Goal: Book appointment/travel/reservation

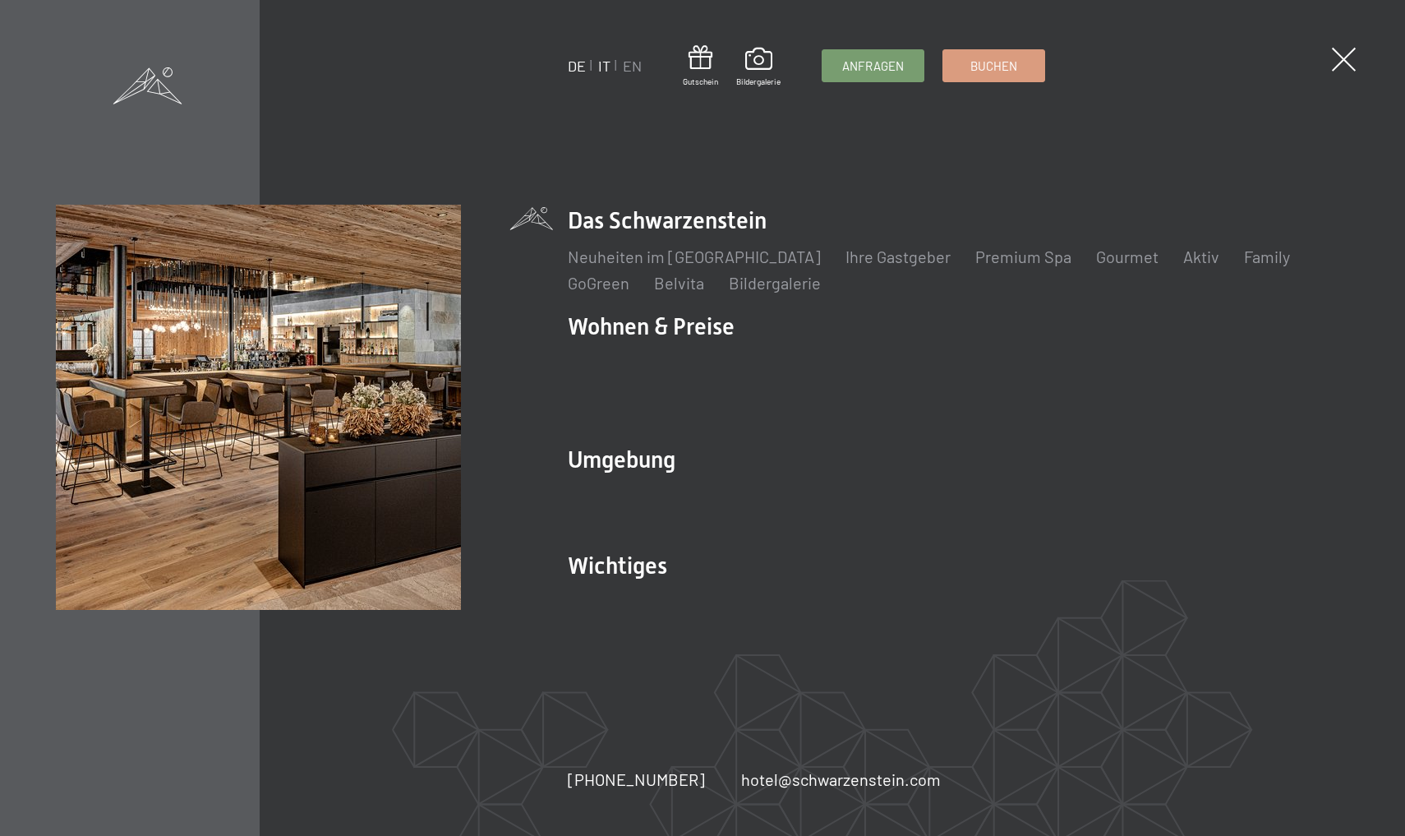
click at [603, 70] on link "IT" at bounding box center [604, 66] width 12 height 18
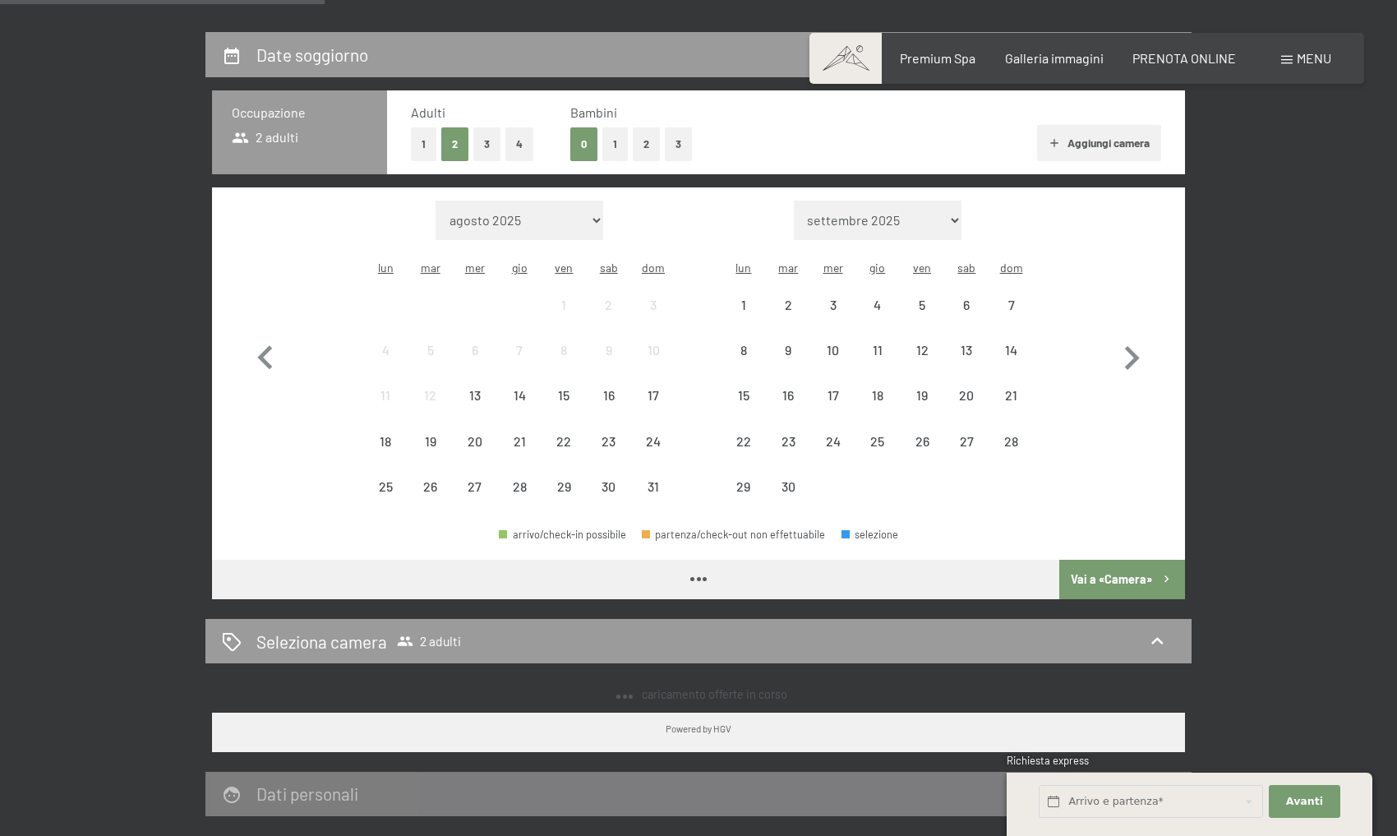
scroll to position [400, 0]
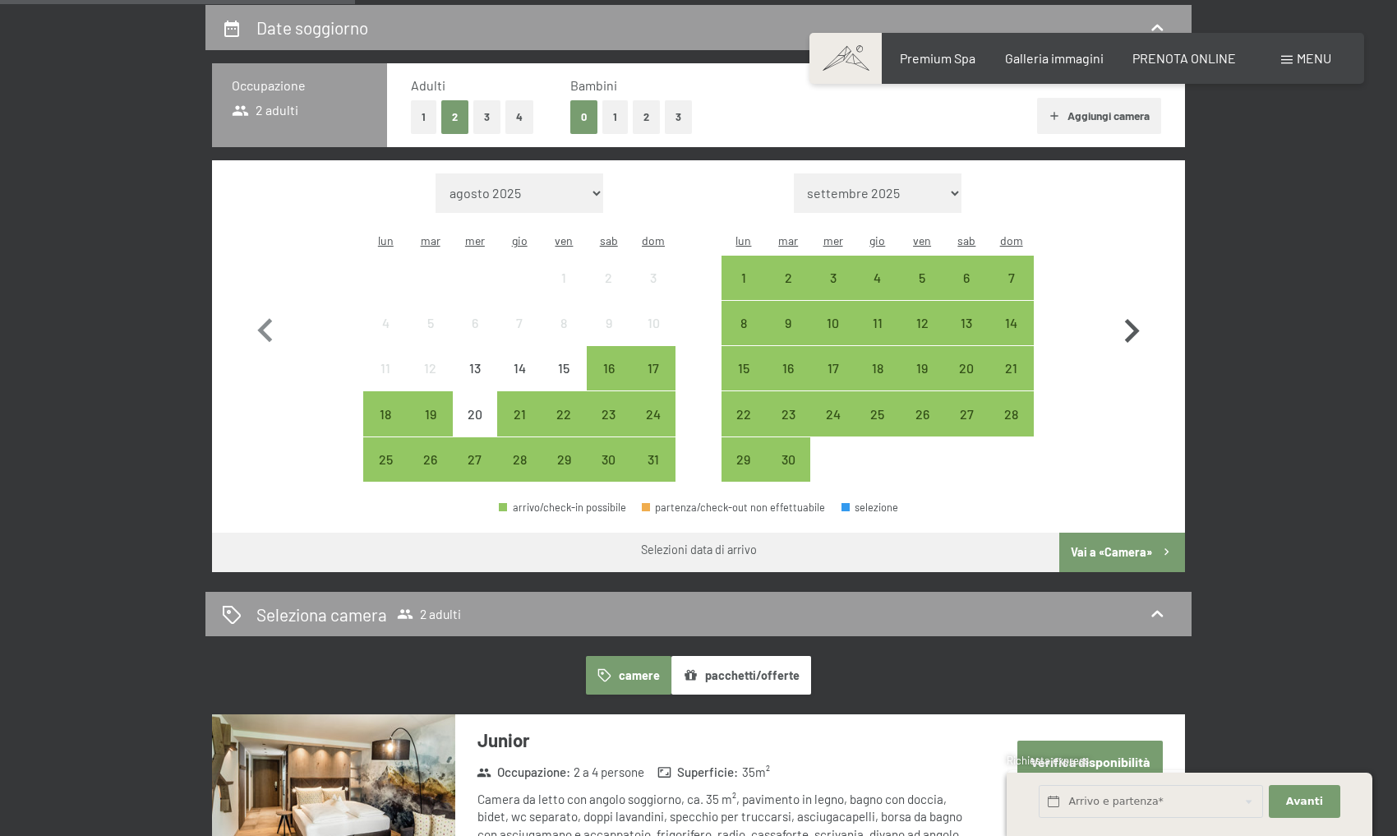
click at [1135, 319] on icon "button" at bounding box center [1132, 331] width 15 height 24
select select "[DATE]"
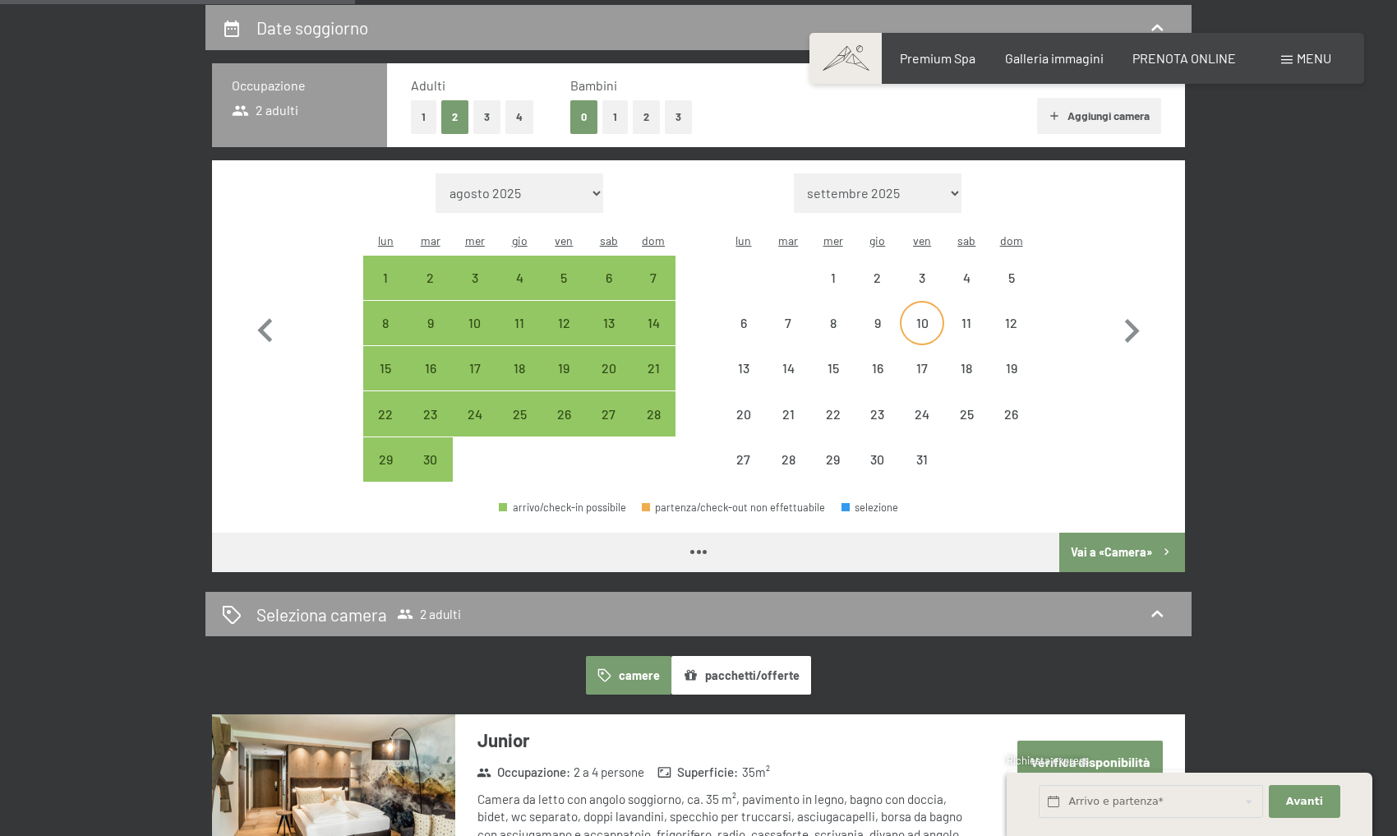
select select "[DATE]"
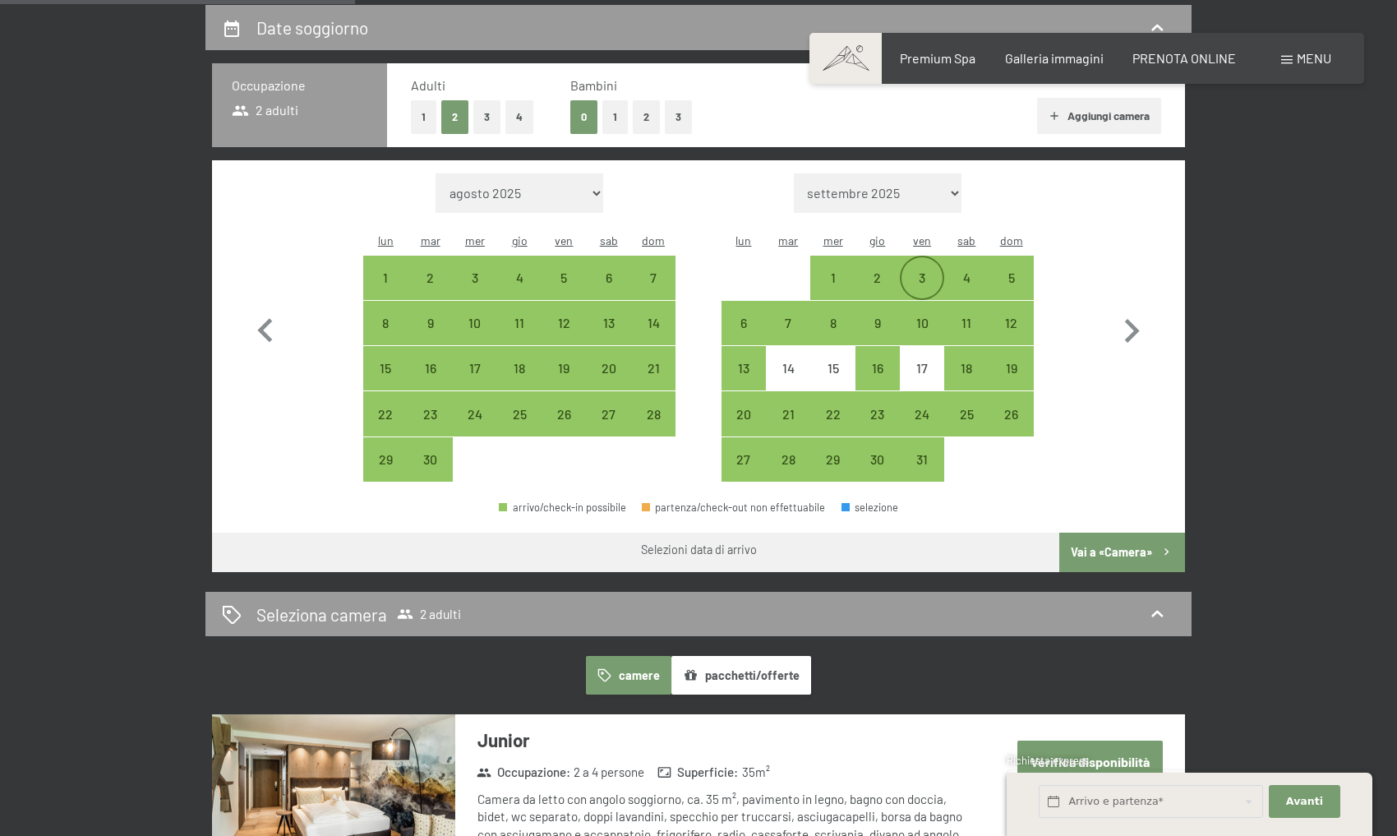
click at [925, 271] on div "3" at bounding box center [921, 291] width 41 height 41
select select "[DATE]"
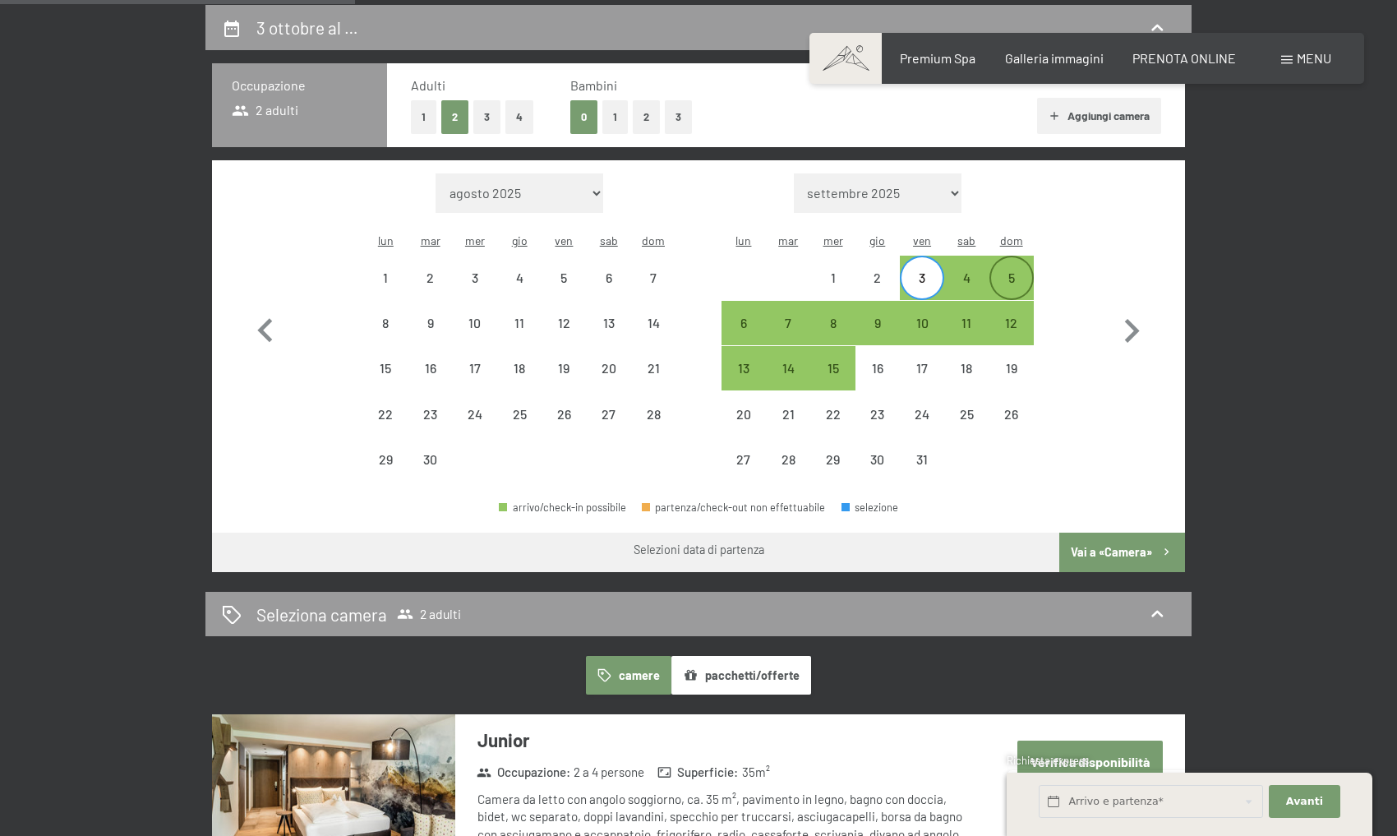
click at [1011, 271] on div "5" at bounding box center [1011, 291] width 41 height 41
select select "[DATE]"
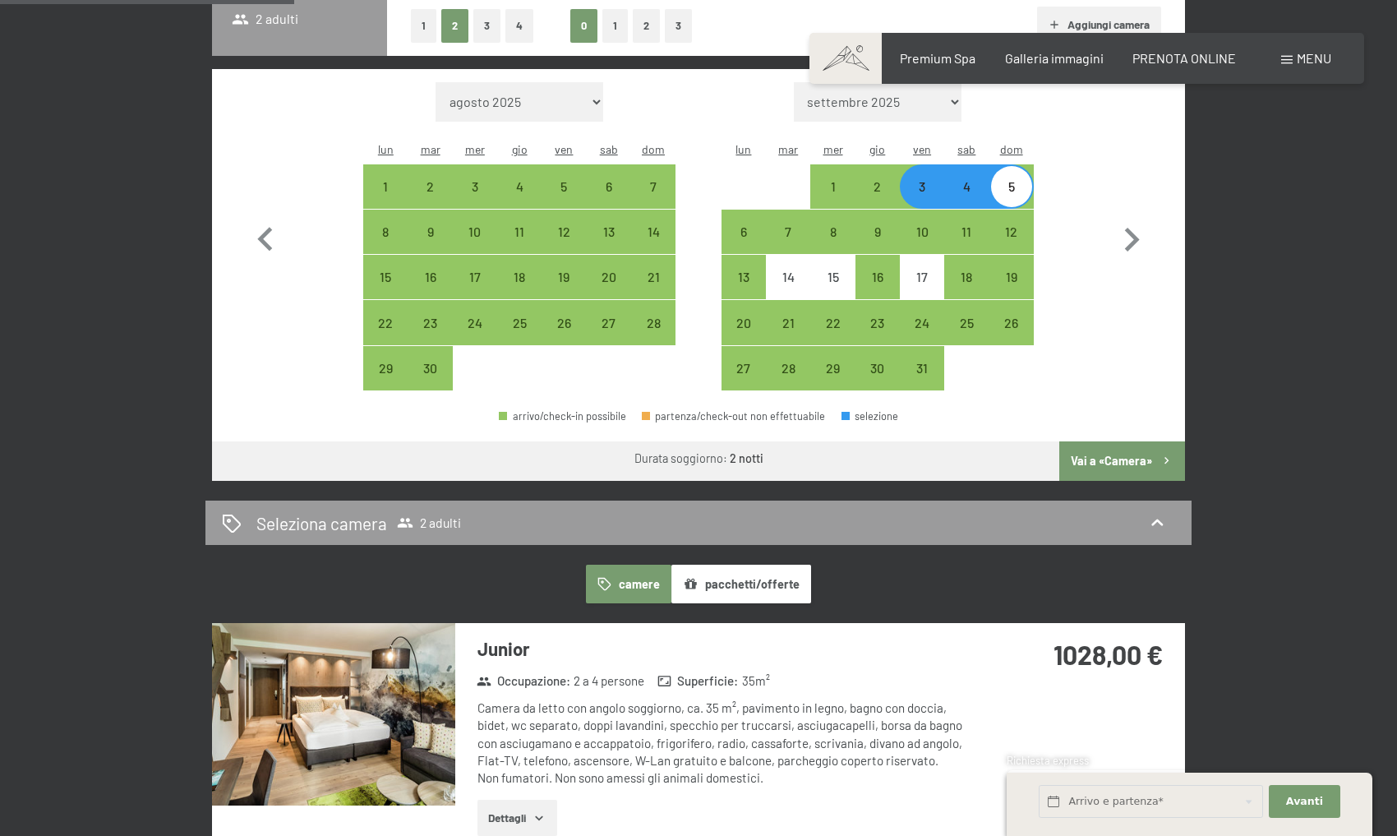
scroll to position [463, 0]
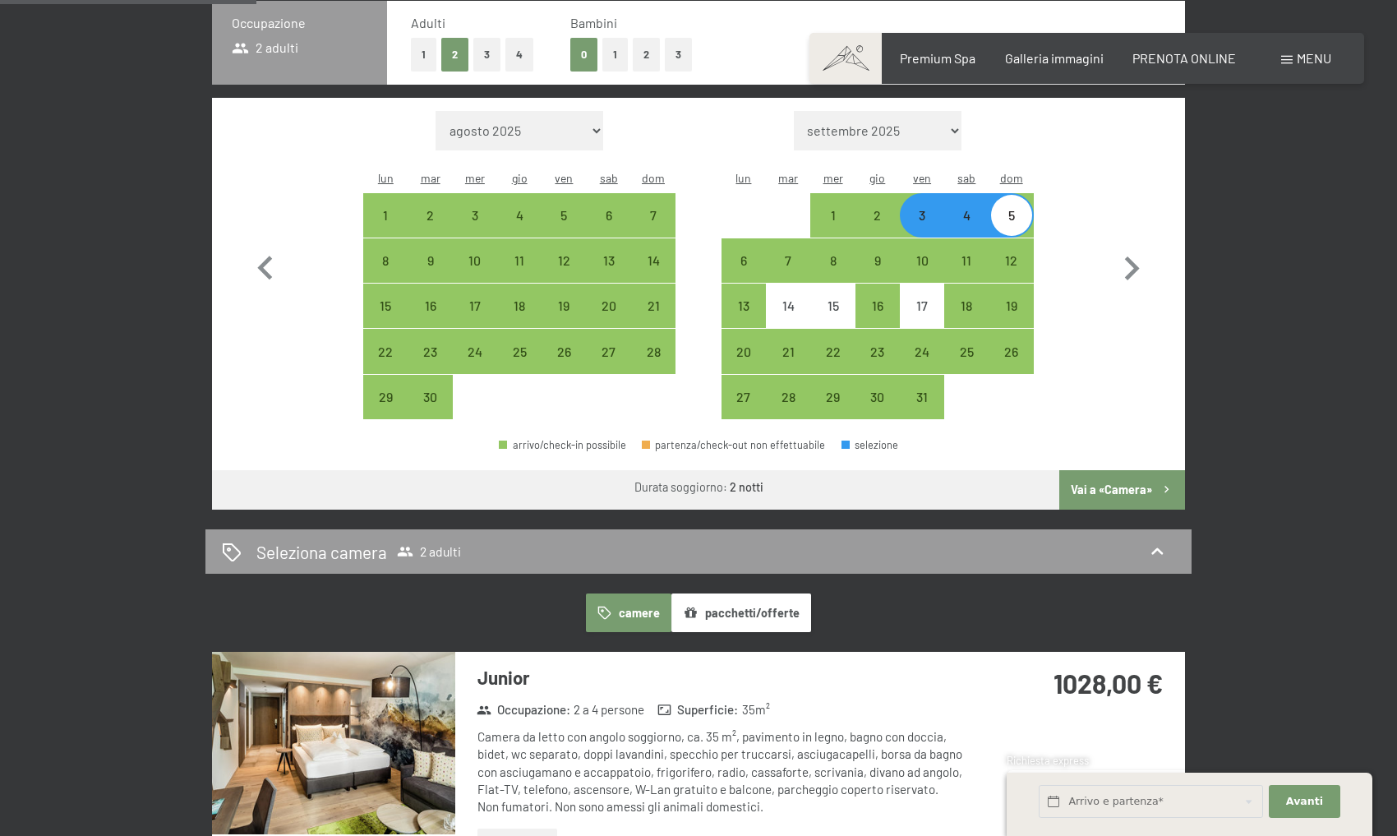
click at [961, 209] on div "4" at bounding box center [966, 229] width 41 height 41
select select "[DATE]"
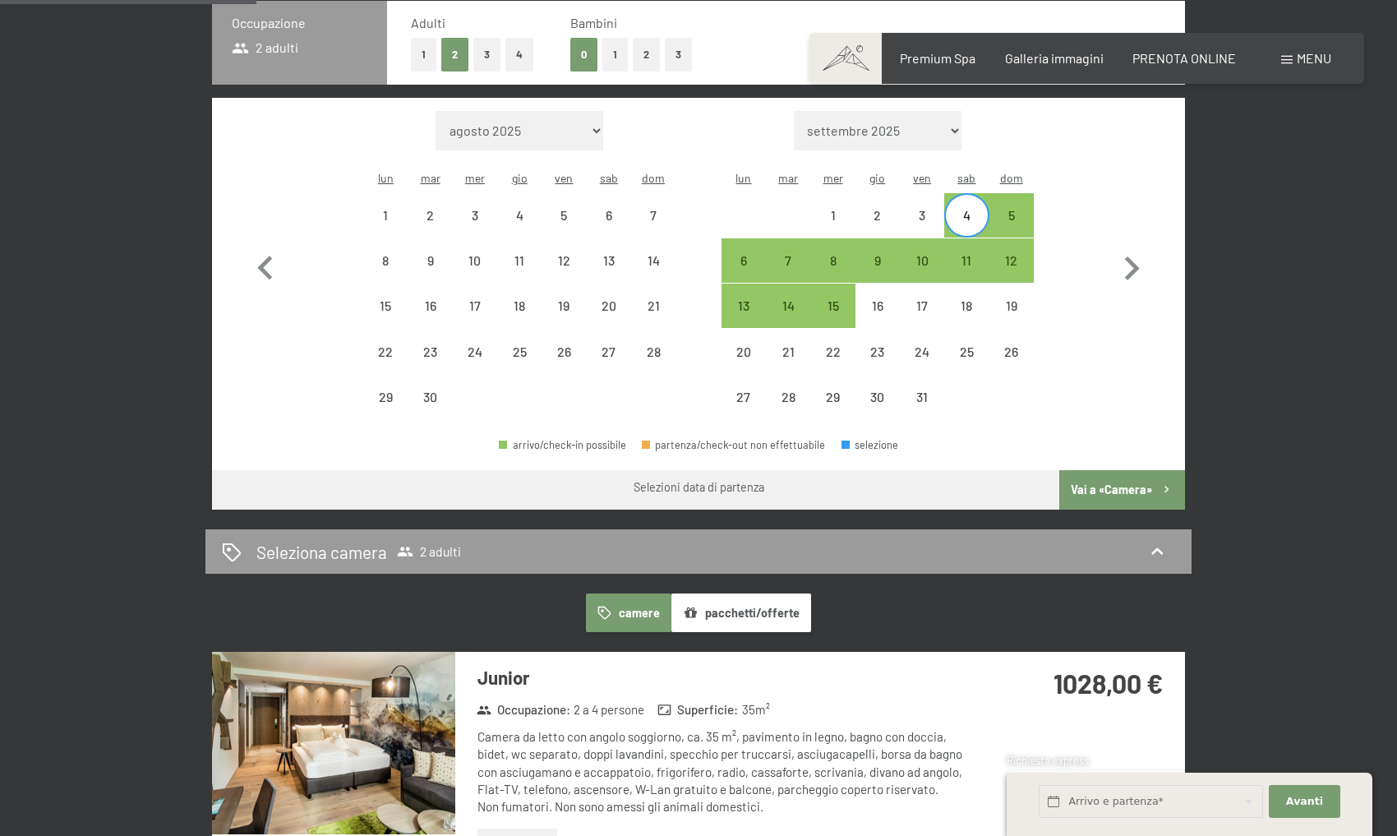
click at [714, 241] on div "Mese/anno agosto 2025 settembre 2025 ottobre 2025 novembre 2025 dicembre 2025 g…" at bounding box center [699, 265] width 915 height 309
click at [737, 254] on div "6" at bounding box center [743, 274] width 41 height 41
select select "[DATE]"
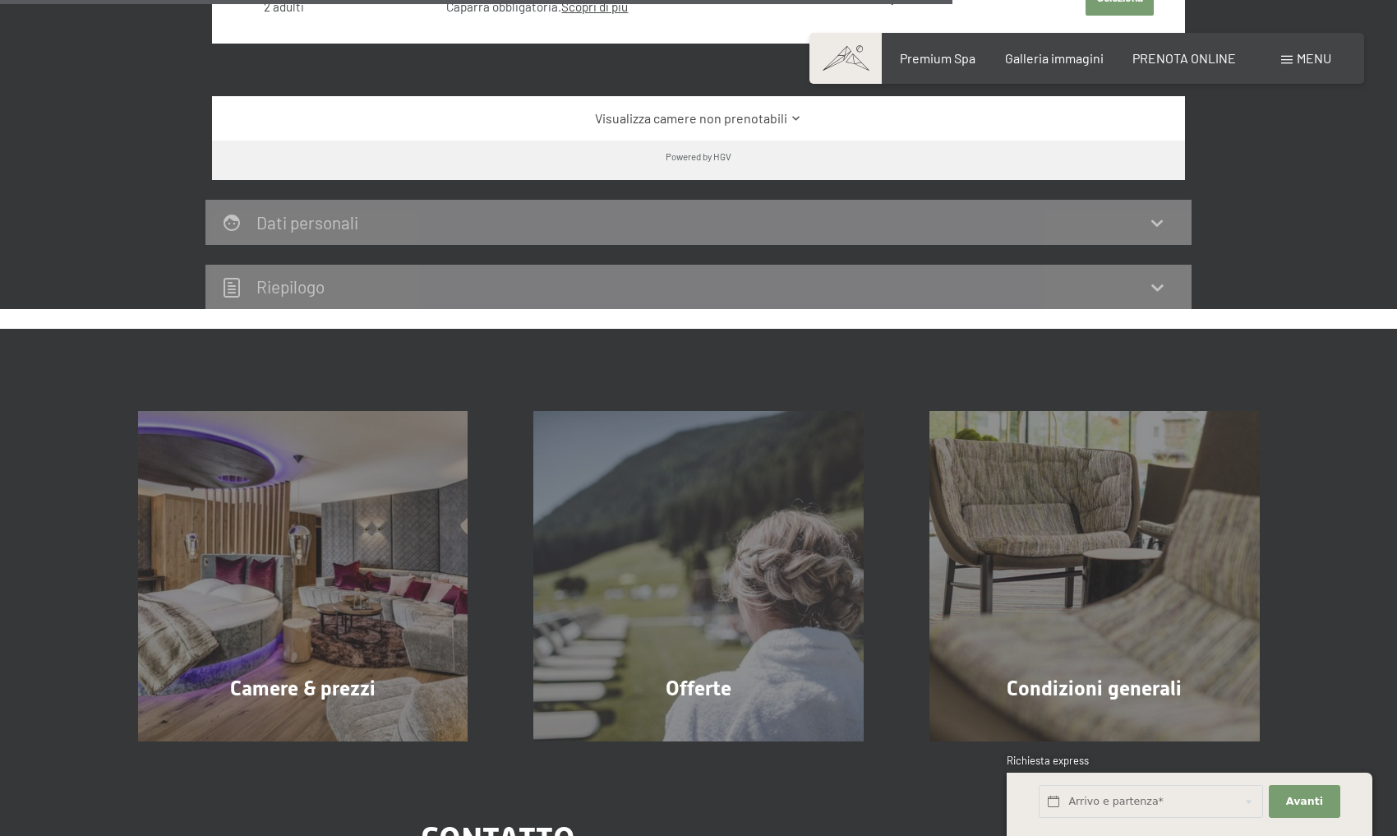
scroll to position [1482, 0]
